Goal: Find contact information: Find contact information

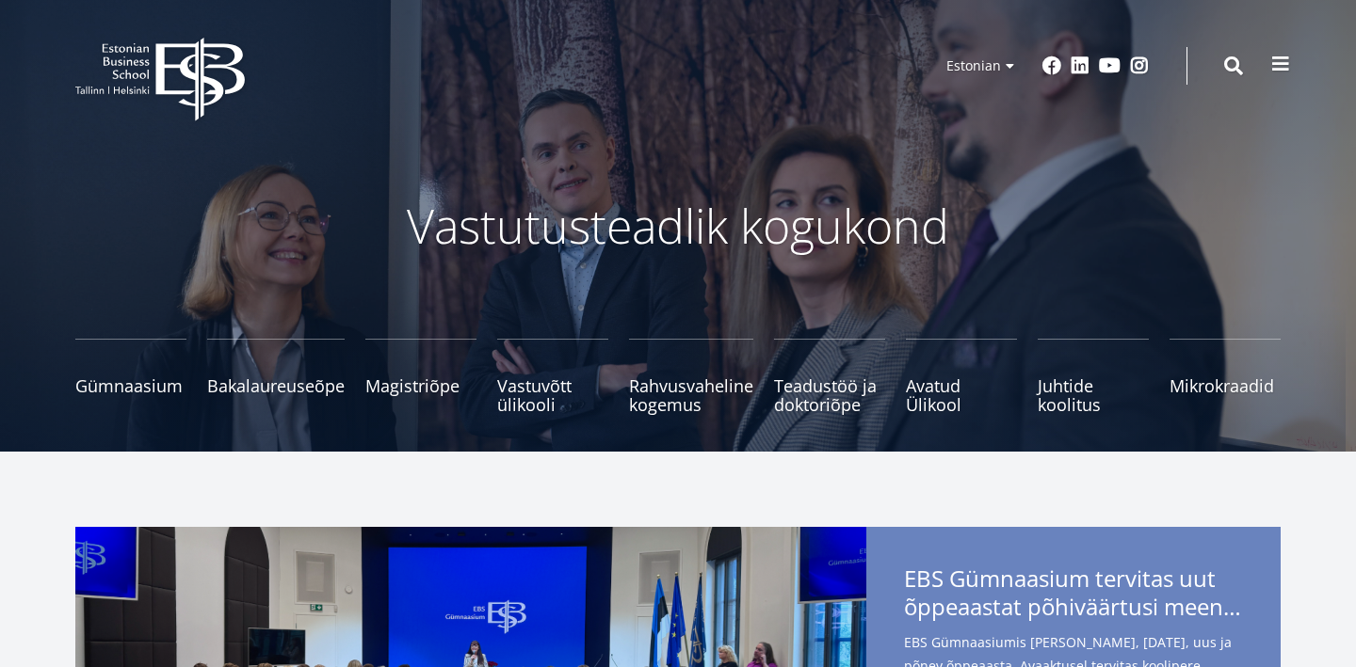
click at [1276, 62] on span at bounding box center [1280, 64] width 19 height 19
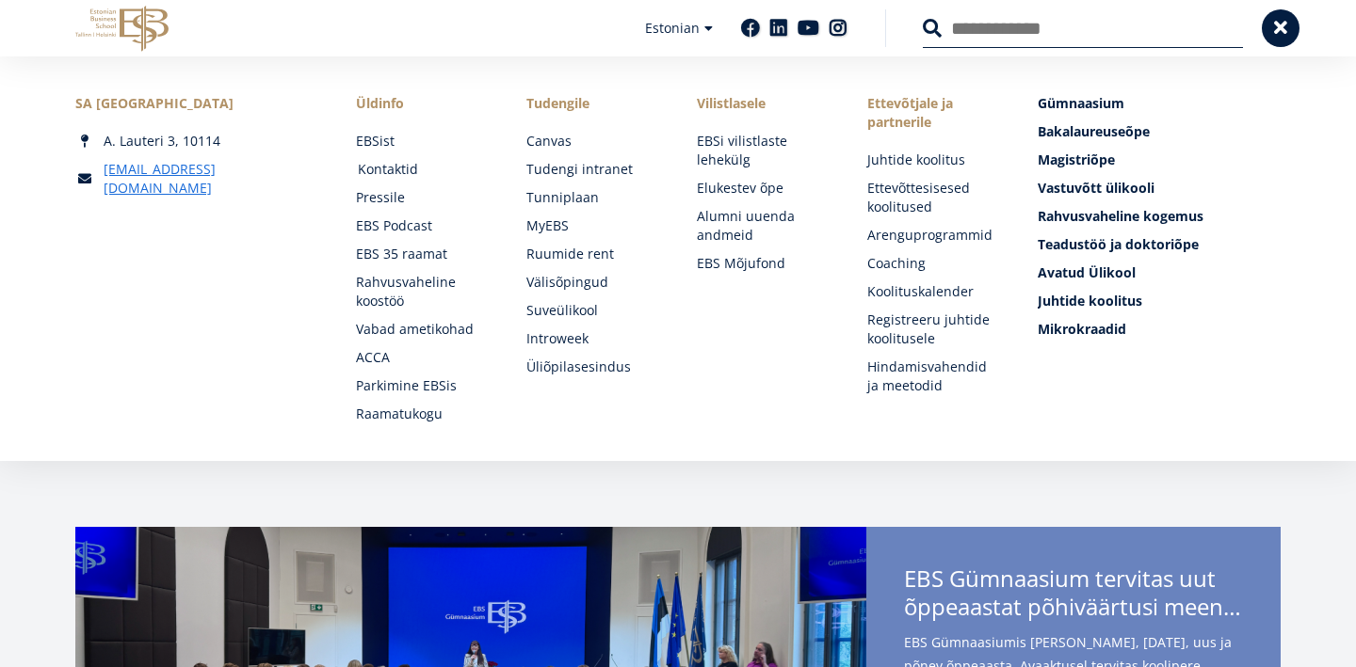
click at [382, 168] on link "Kontaktid" at bounding box center [424, 169] width 133 height 19
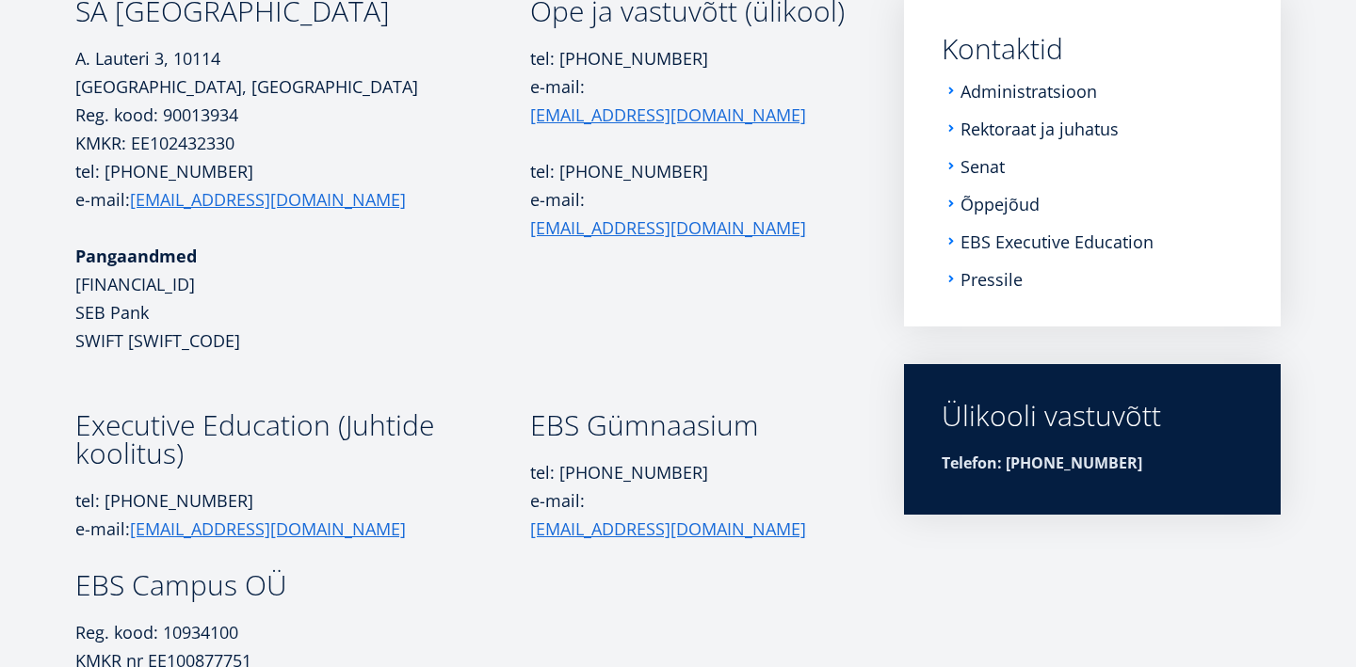
scroll to position [300, 0]
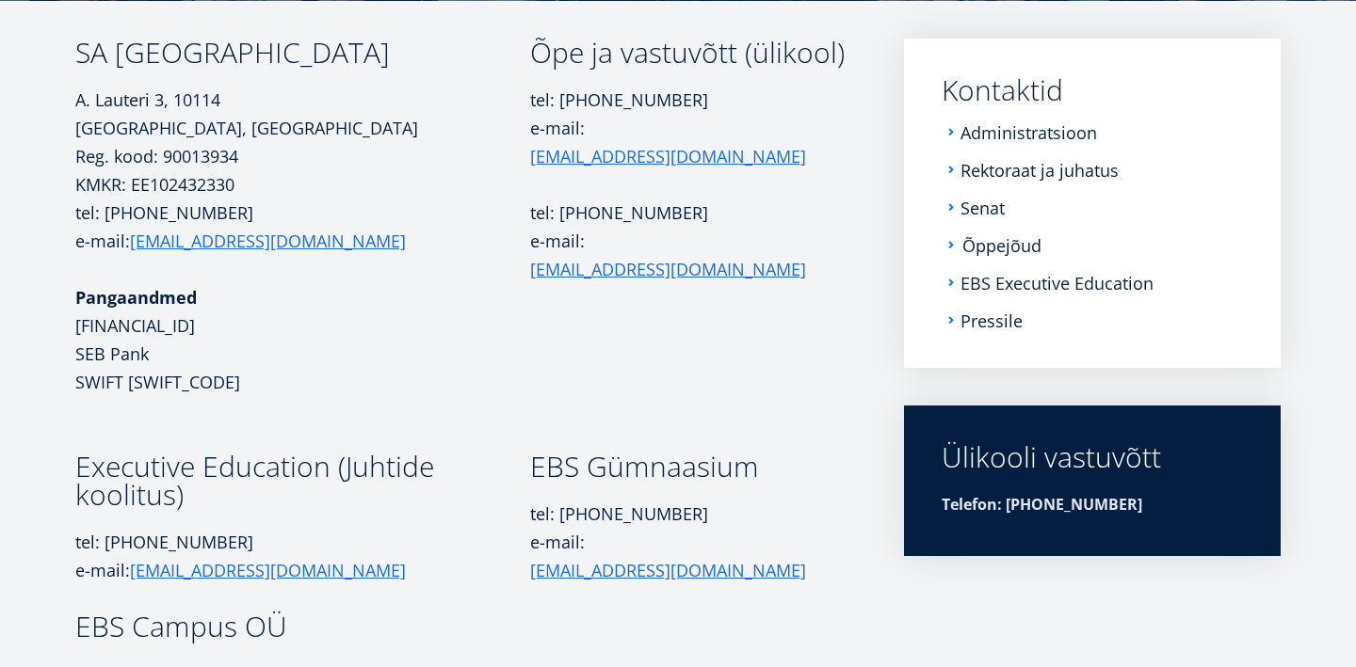
click at [977, 254] on link "Õppejõud" at bounding box center [1001, 245] width 79 height 19
click at [982, 132] on link "Administratsioon" at bounding box center [1030, 132] width 136 height 19
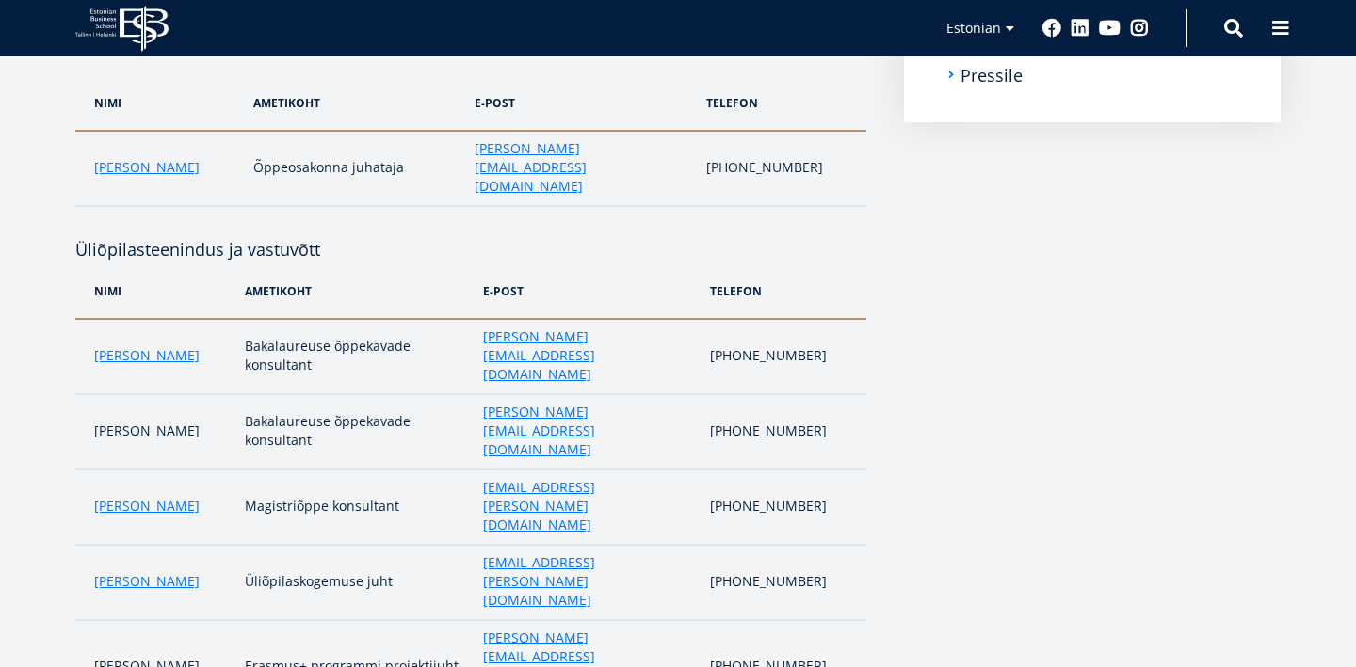
scroll to position [550, 0]
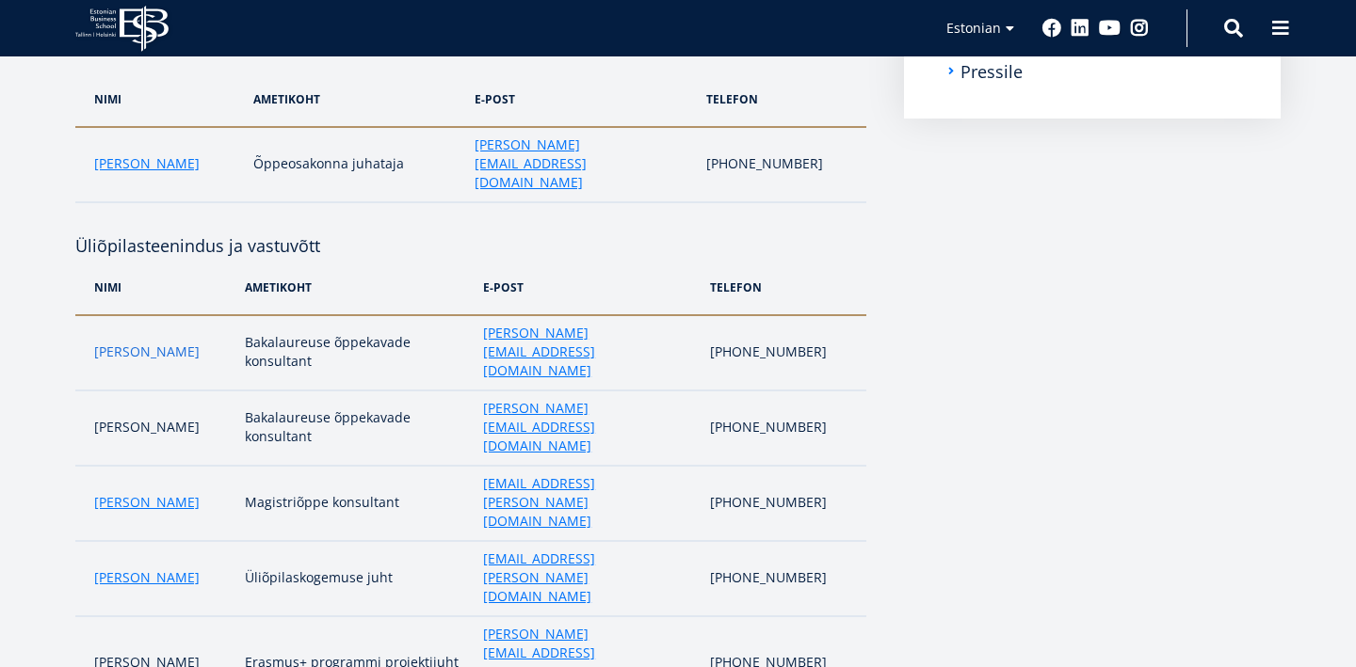
click at [148, 343] on link "Maria Kottsova" at bounding box center [146, 352] width 105 height 19
